Goal: Browse casually: Explore the website without a specific task or goal

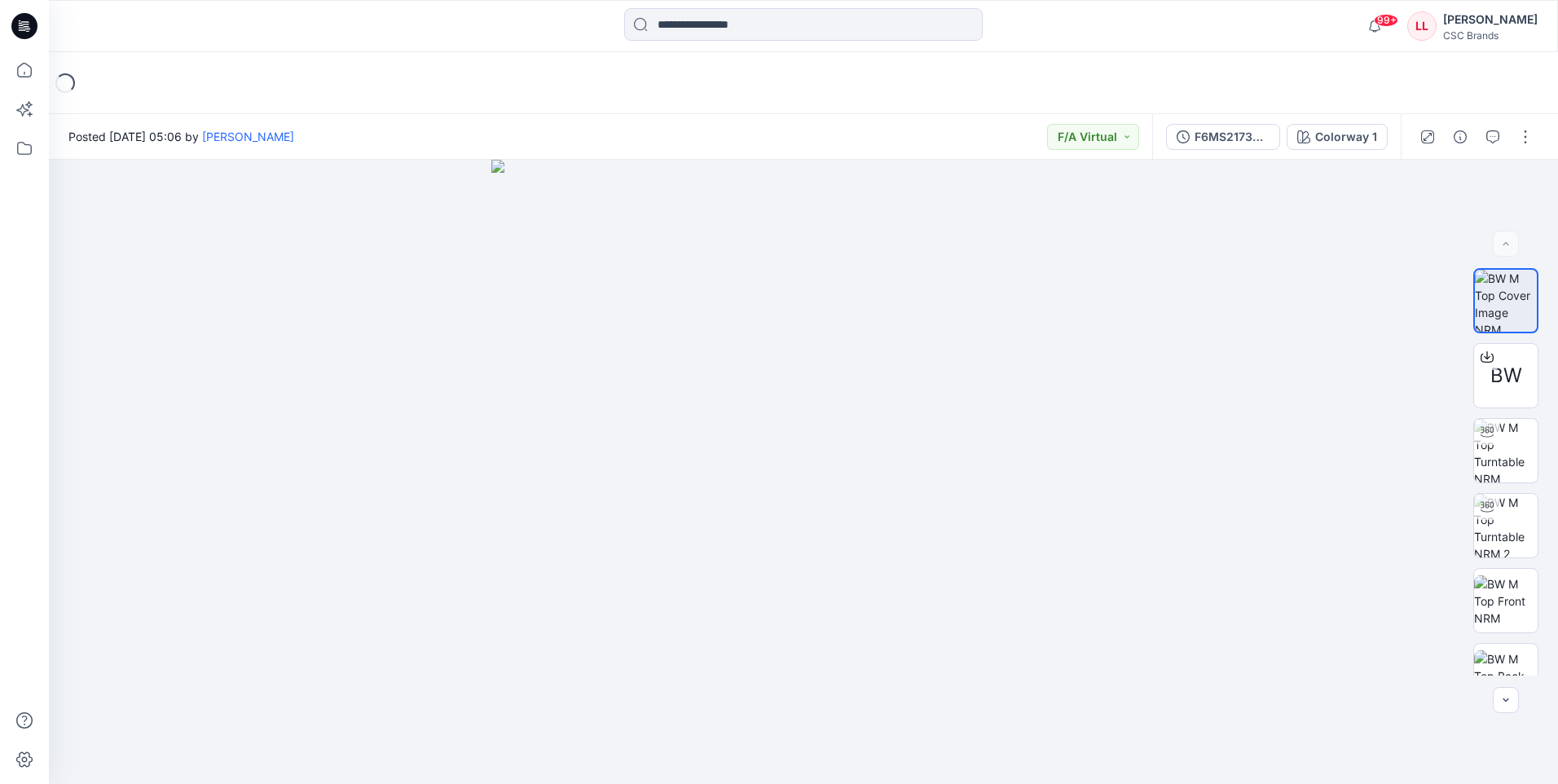
click at [24, 25] on icon at bounding box center [24, 26] width 26 height 26
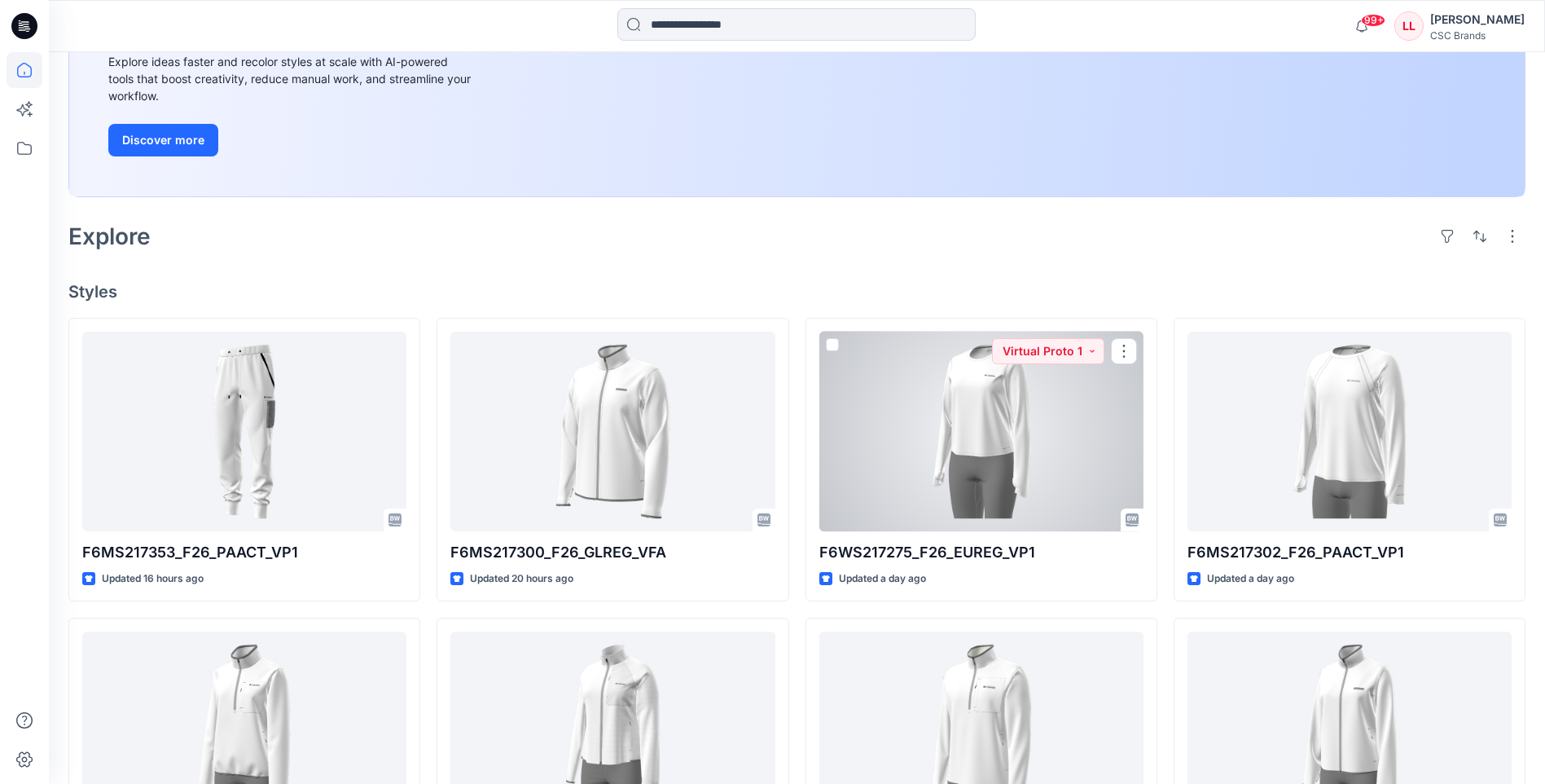
scroll to position [326, 0]
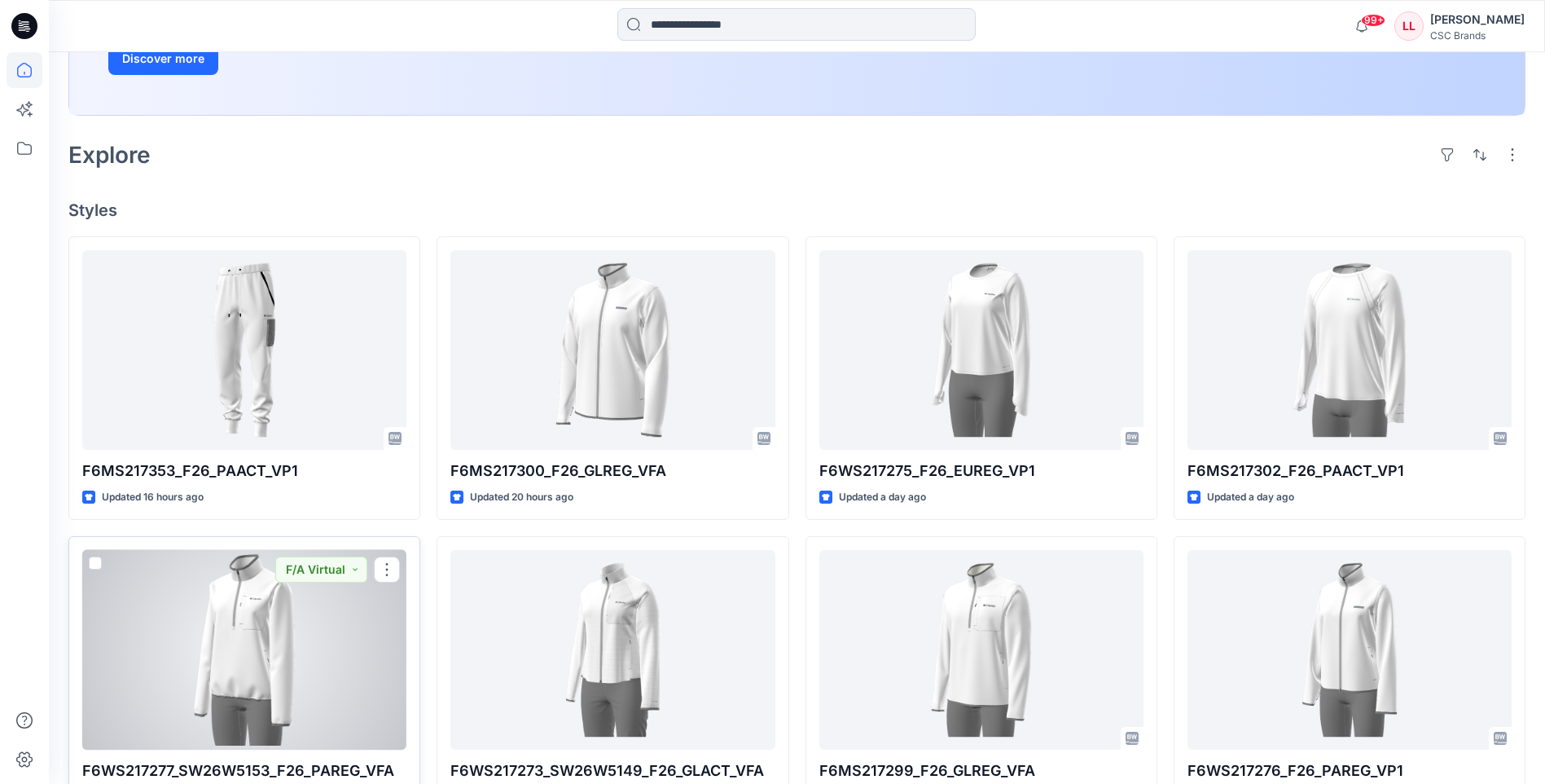
click at [349, 282] on div at bounding box center [244, 650] width 324 height 199
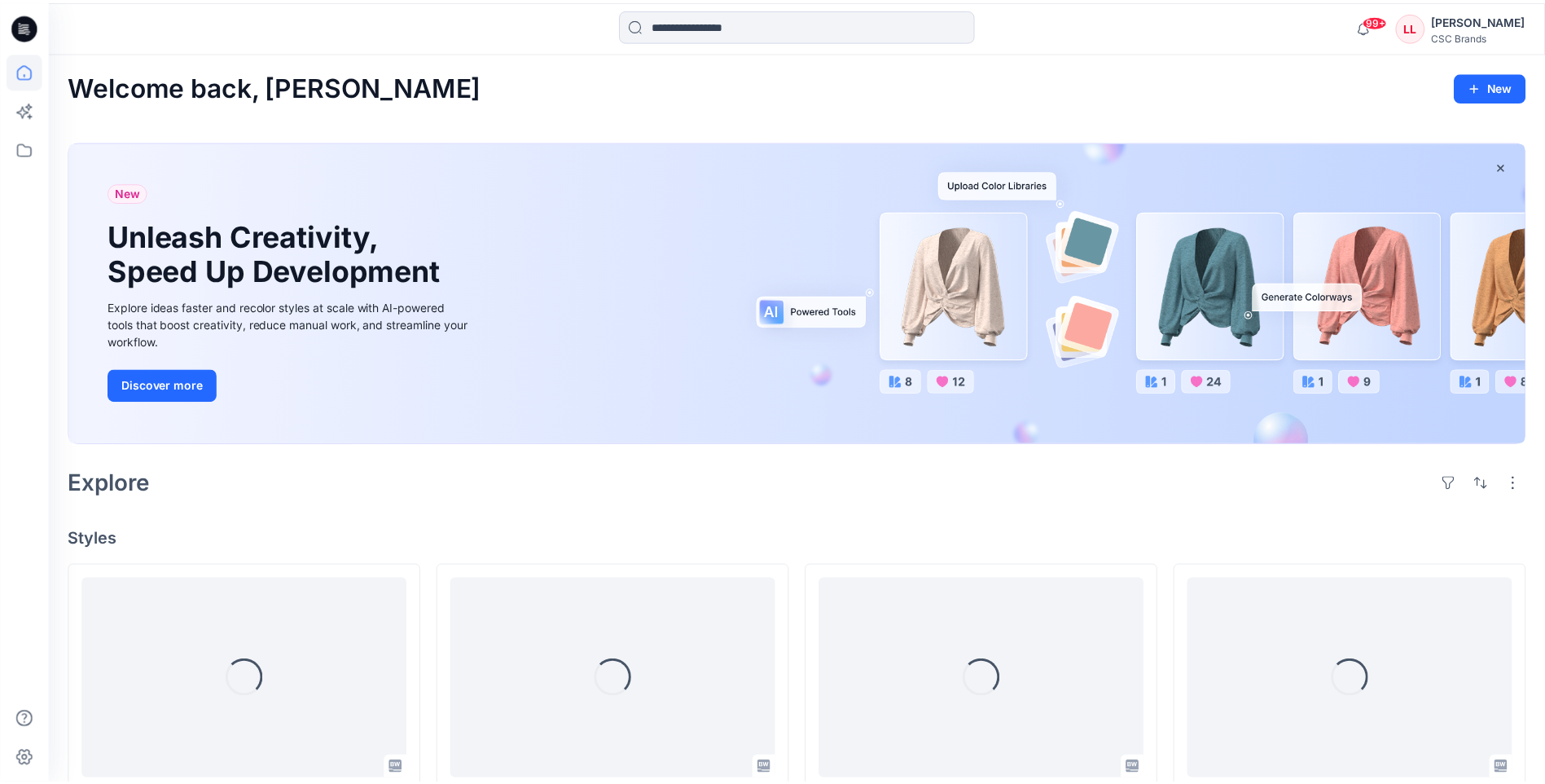
scroll to position [326, 0]
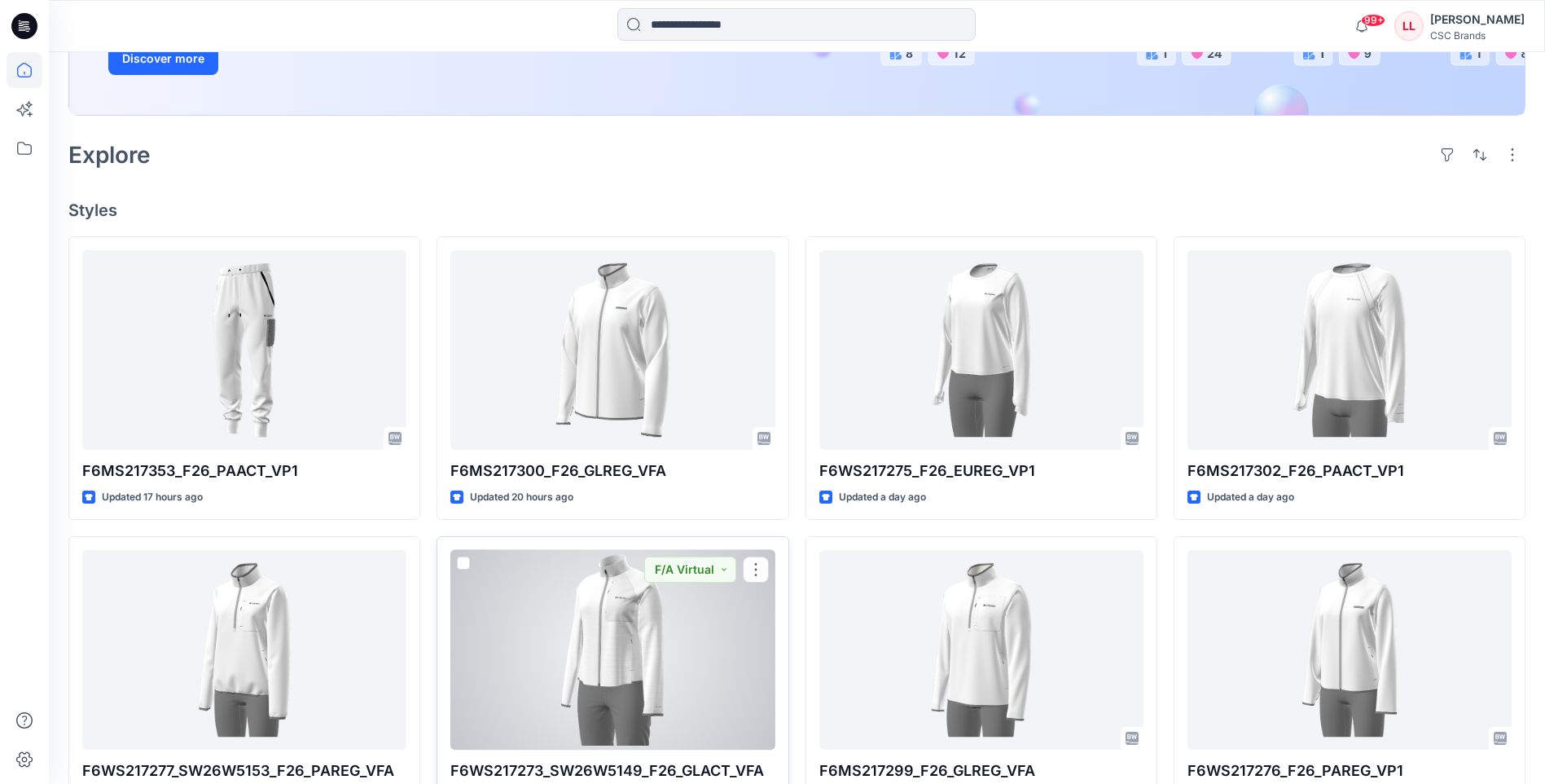
click at [608, 282] on div at bounding box center [612, 650] width 324 height 199
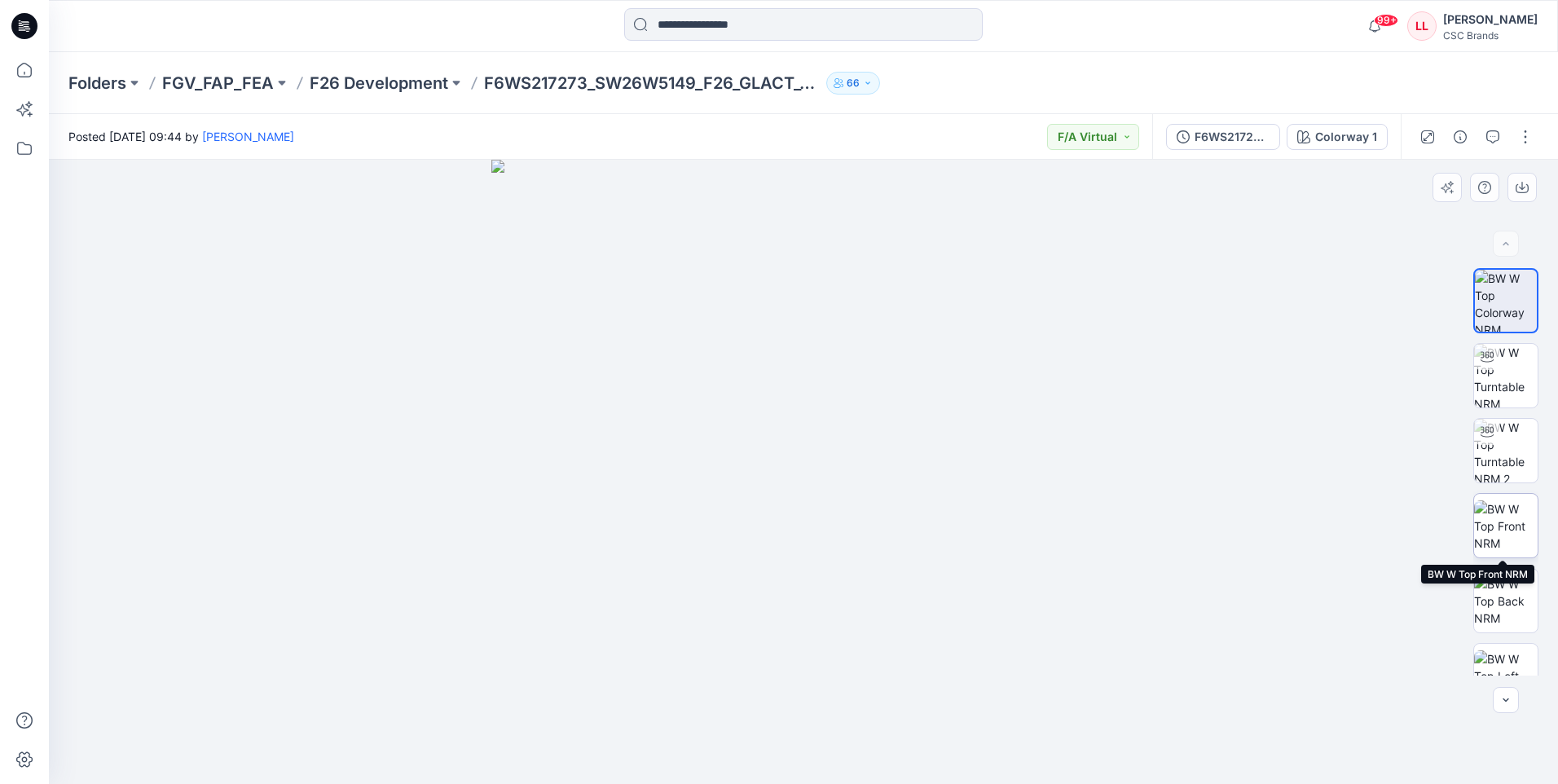
click at [608, 282] on img at bounding box center [1505, 526] width 63 height 52
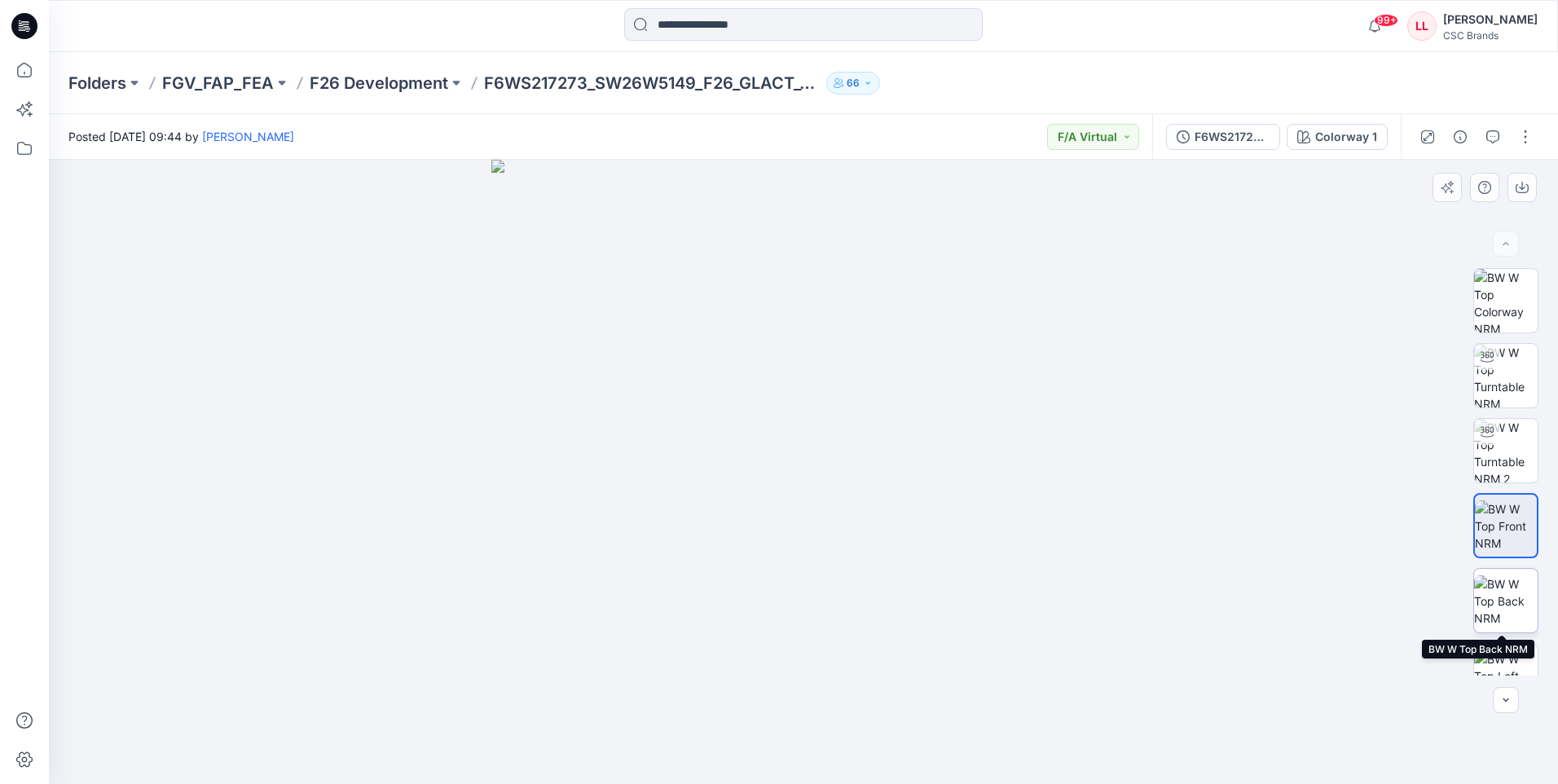
click at [608, 282] on img at bounding box center [1505, 601] width 63 height 52
